Goal: Information Seeking & Learning: Learn about a topic

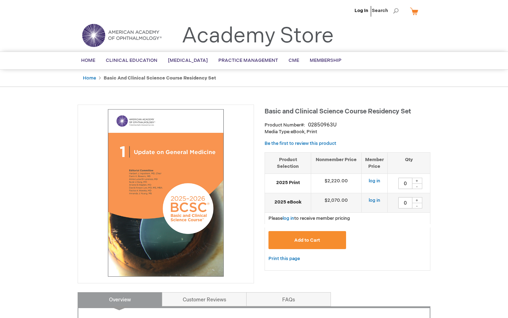
type input "0"
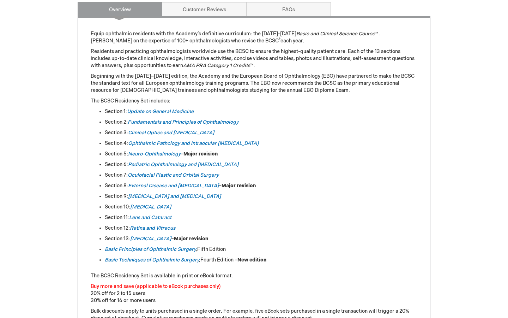
scroll to position [303, 0]
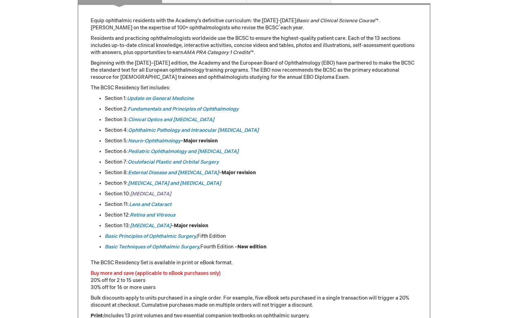
click at [145, 194] on em "[MEDICAL_DATA]" at bounding box center [150, 194] width 41 height 6
click at [149, 184] on link "Uveitis and Ocular Inflammation" at bounding box center [174, 183] width 93 height 6
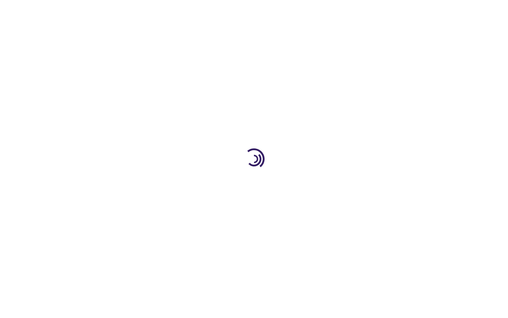
type input "0"
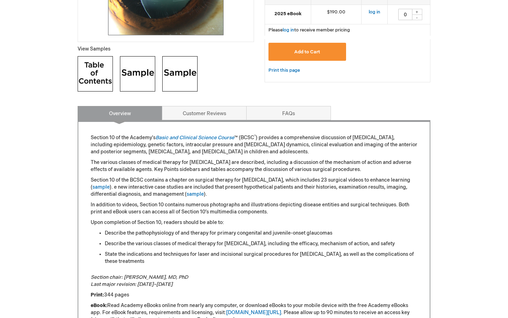
scroll to position [245, 0]
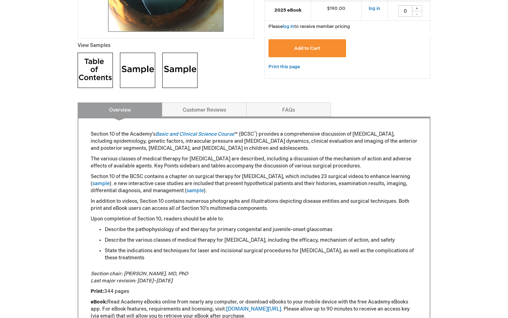
click at [102, 75] on img at bounding box center [95, 70] width 35 height 35
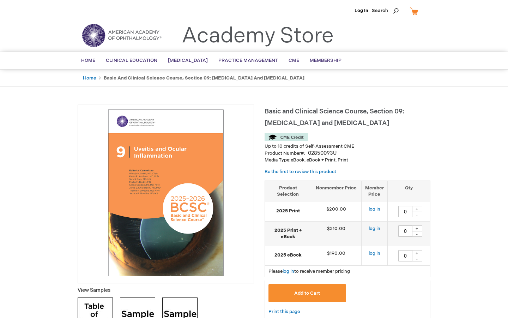
type input "0"
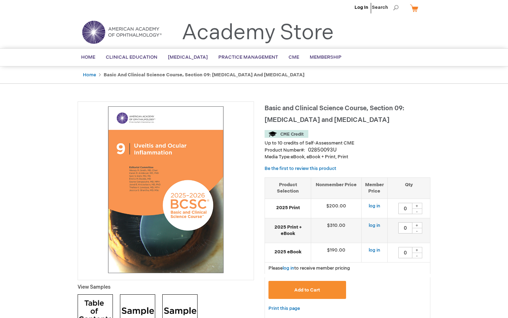
scroll to position [25, 0]
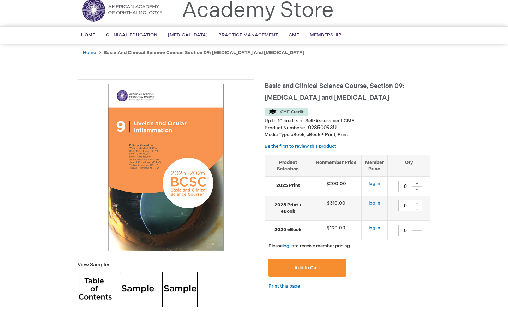
click at [86, 288] on img at bounding box center [95, 289] width 35 height 35
